Goal: Use online tool/utility: Utilize a website feature to perform a specific function

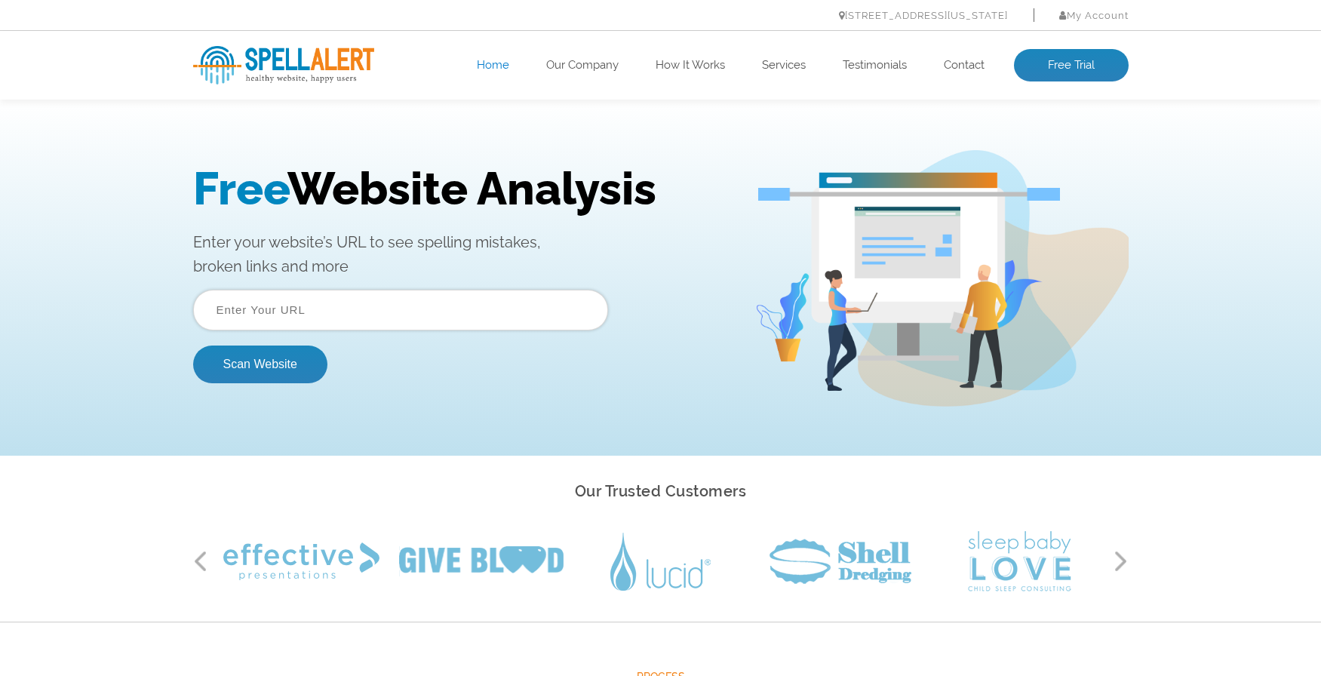
click at [373, 306] on input "text" at bounding box center [400, 310] width 415 height 41
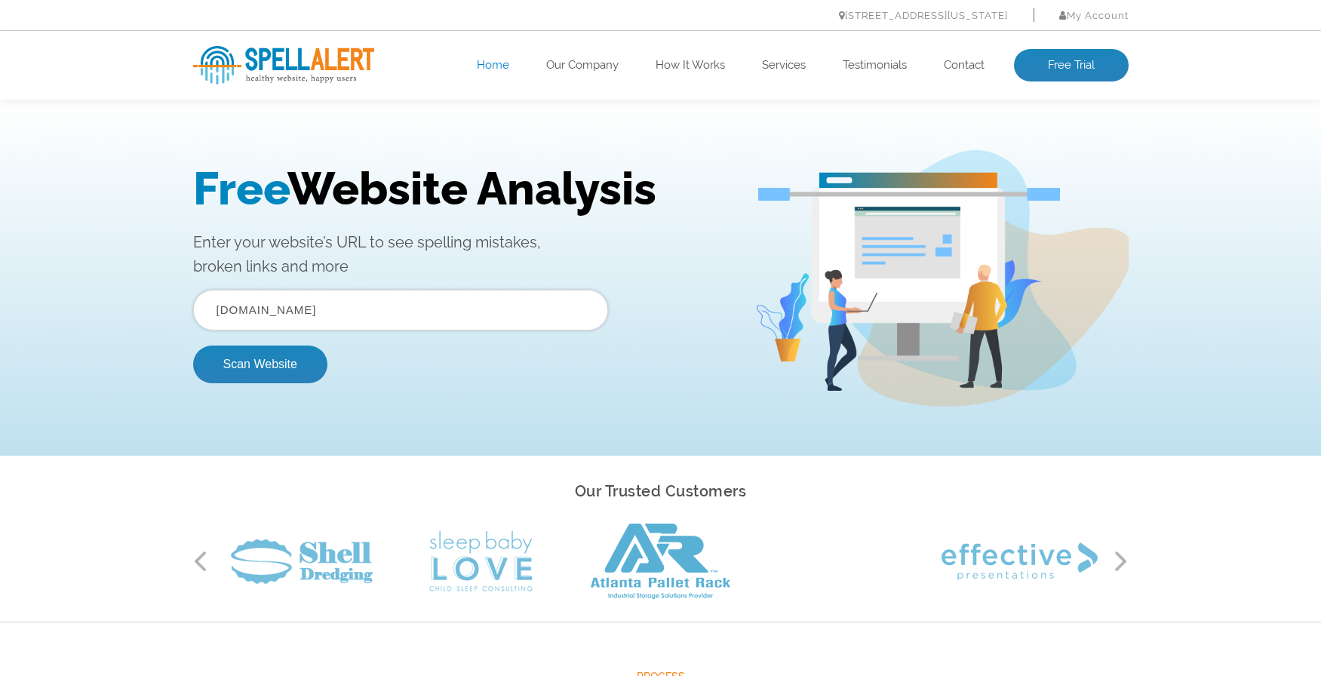
type input "[DOMAIN_NAME]"
click at [193, 346] on button "Scan Website" at bounding box center [260, 365] width 134 height 38
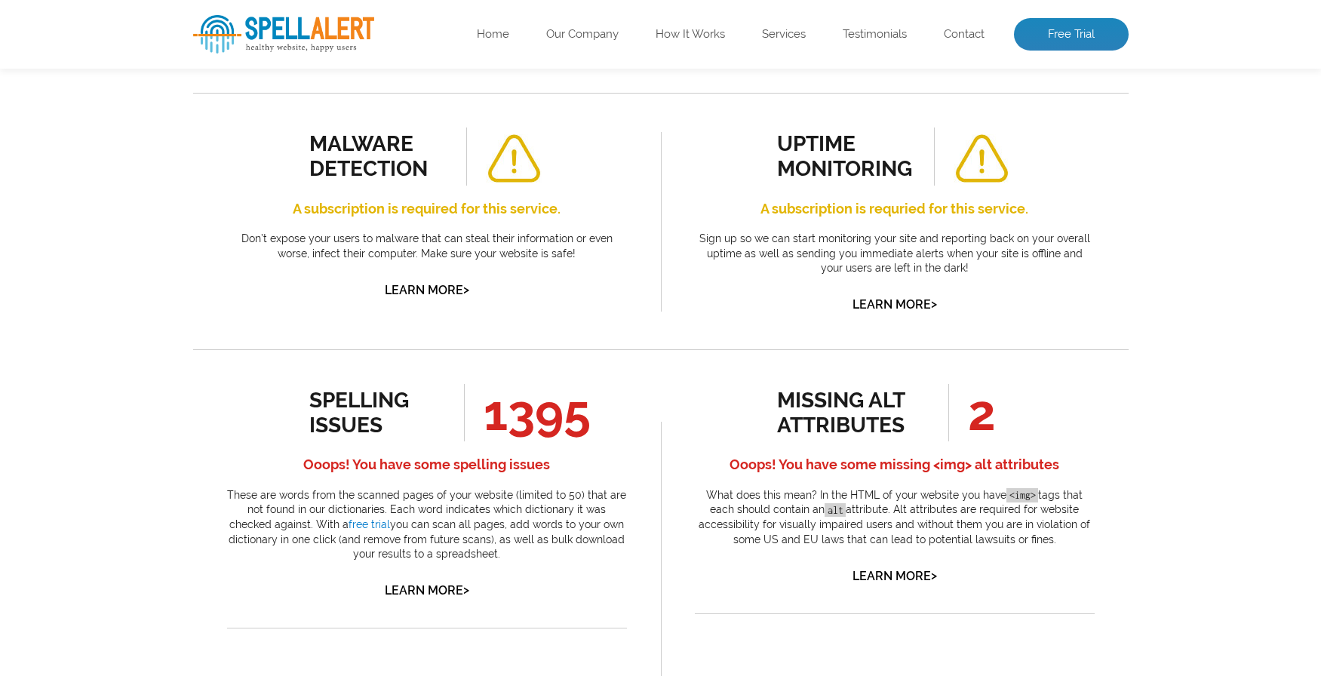
scroll to position [679, 0]
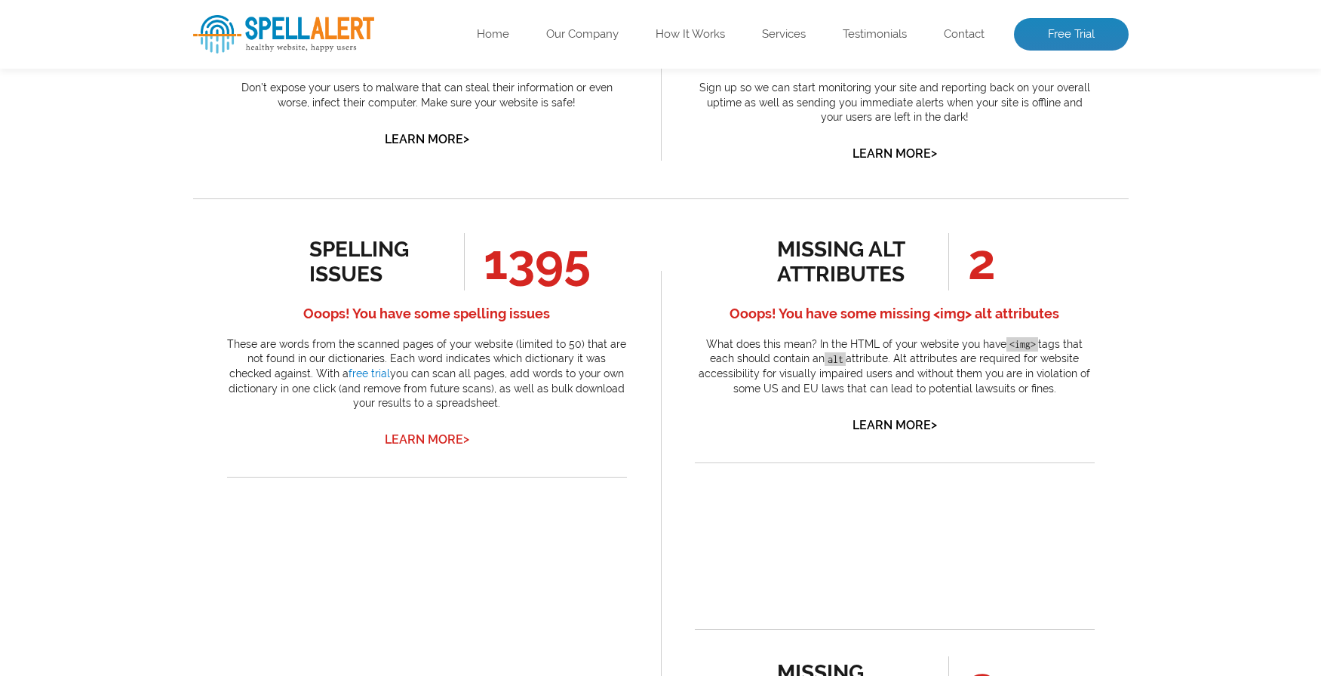
click at [440, 441] on link "Learn More >" at bounding box center [427, 439] width 85 height 14
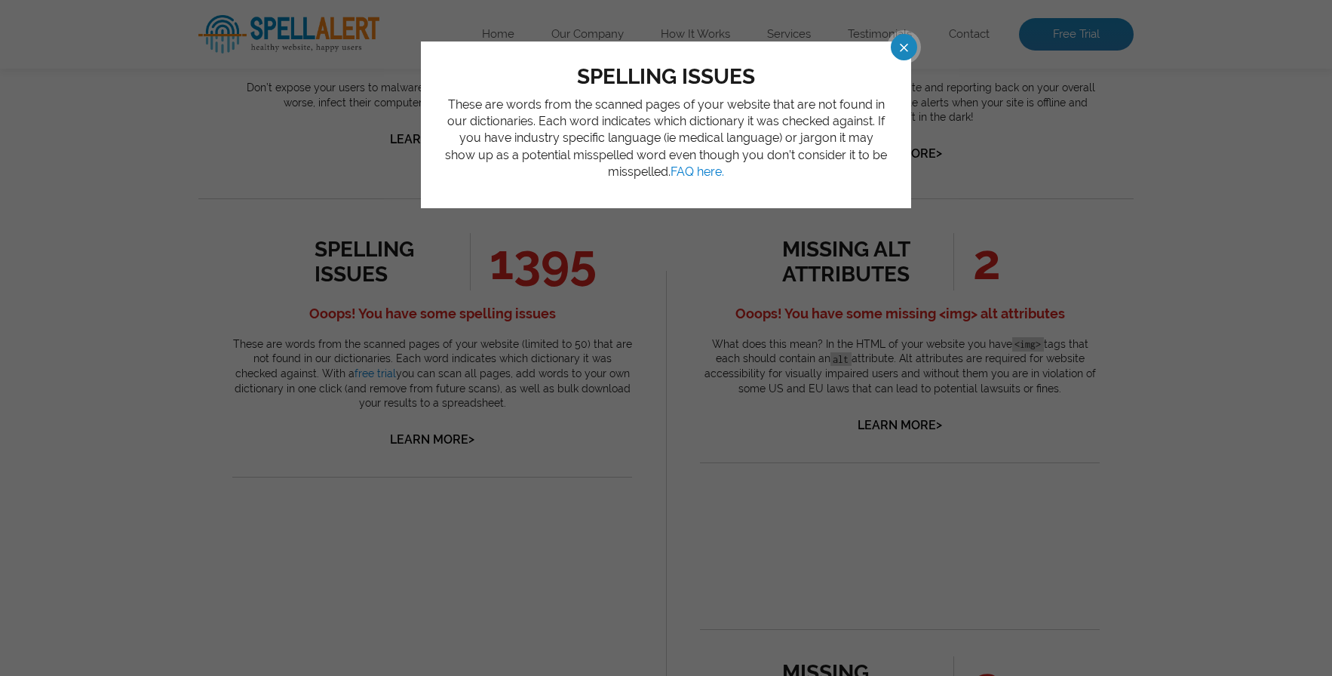
click at [899, 45] on span at bounding box center [891, 47] width 26 height 26
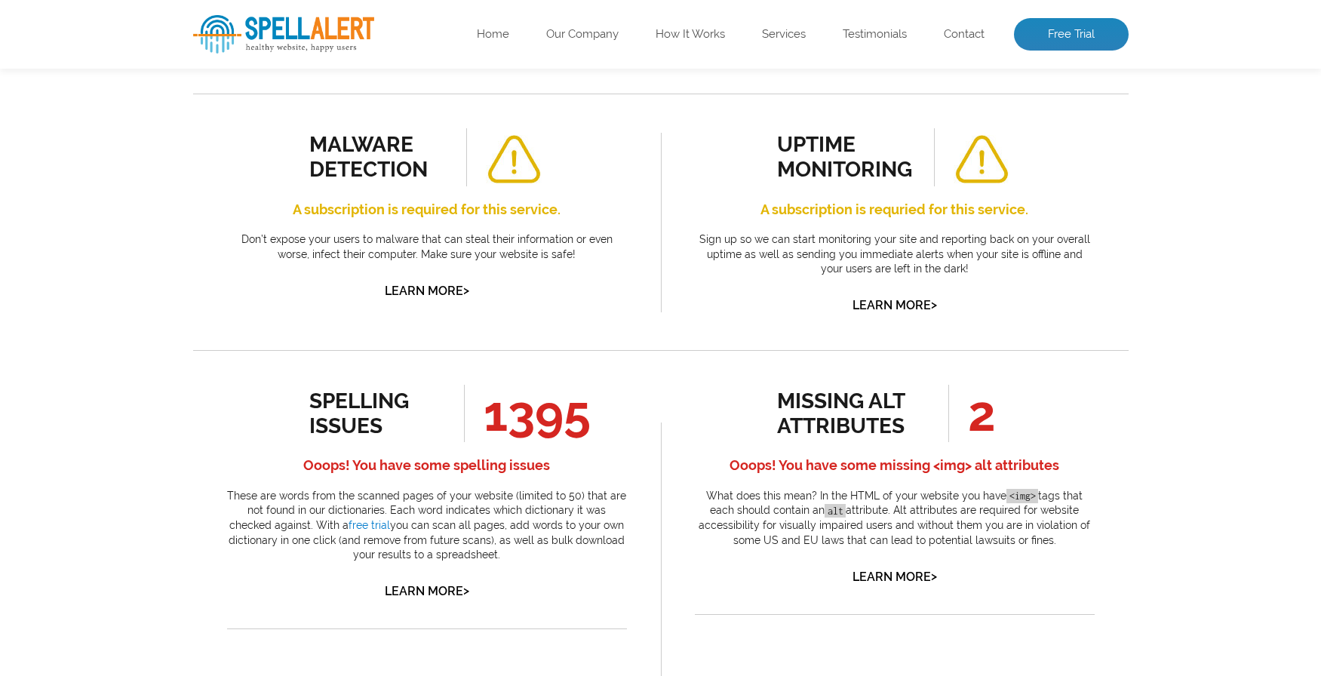
scroll to position [533, 0]
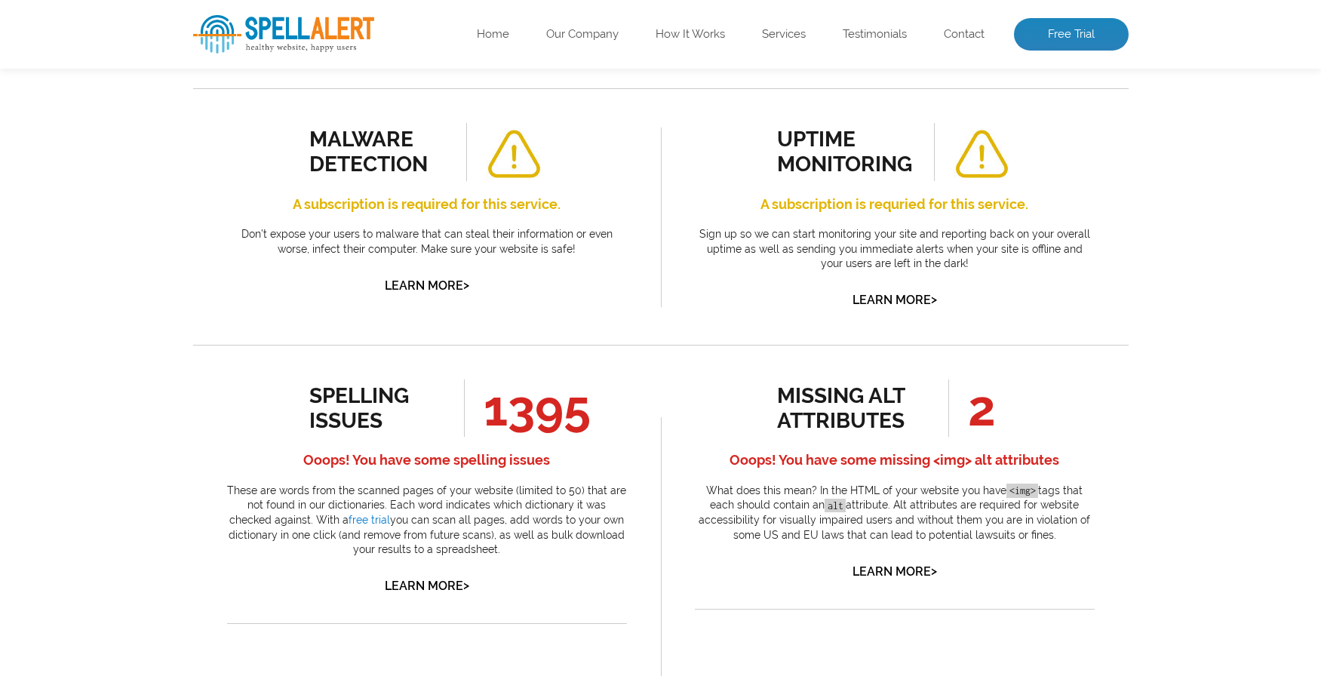
drag, startPoint x: 308, startPoint y: 394, endPoint x: 624, endPoint y: 549, distance: 352.0
click at [625, 553] on div "spelling issues 1395 Ooops! You have some spelling issues These are words from …" at bounding box center [427, 488] width 400 height 217
copy div "spelling issues 1395 Ooops! You have some spelling issues These are words from …"
